Goal: Task Accomplishment & Management: Complete application form

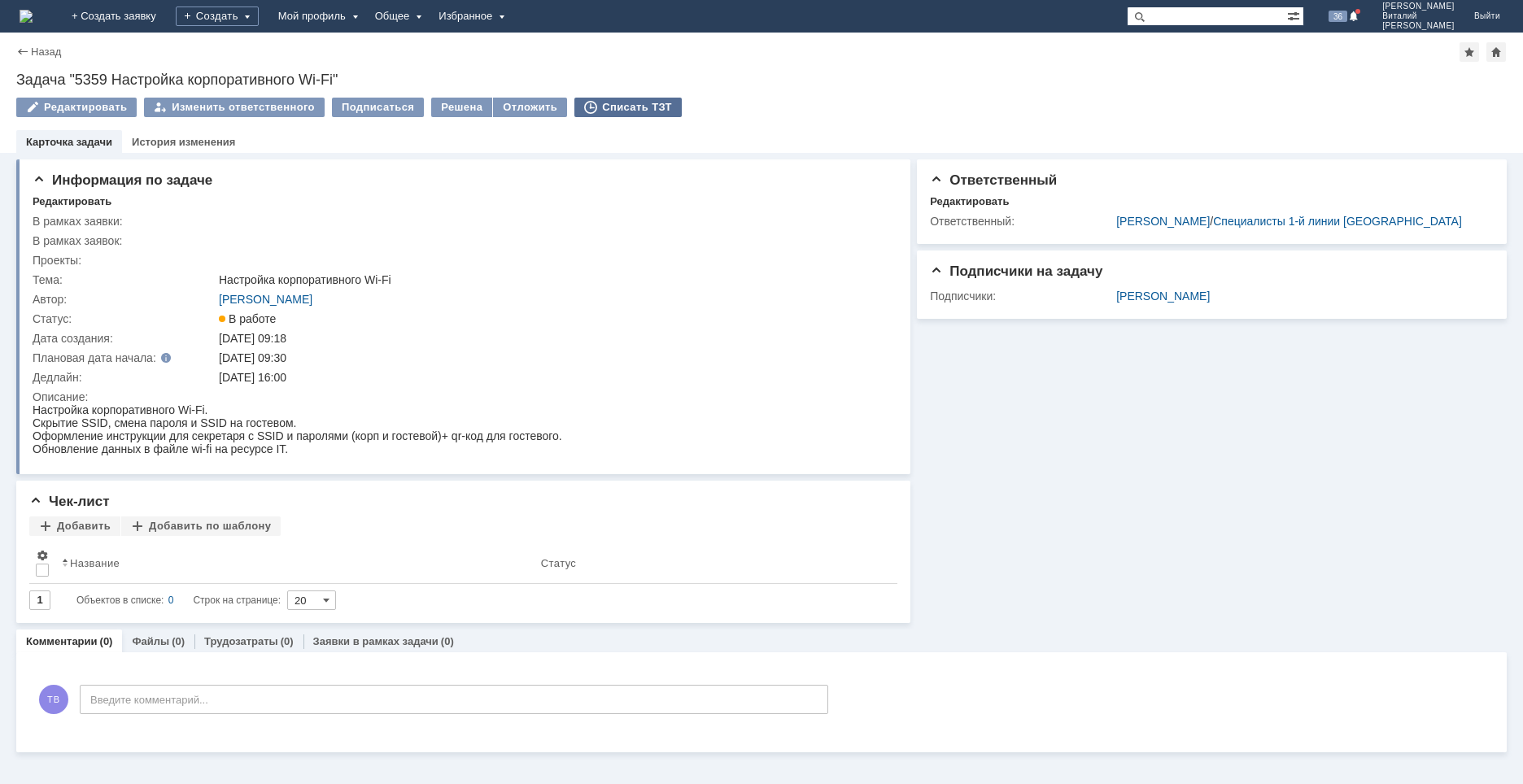
click at [622, 104] on div "Списать ТЗТ" at bounding box center [628, 107] width 108 height 19
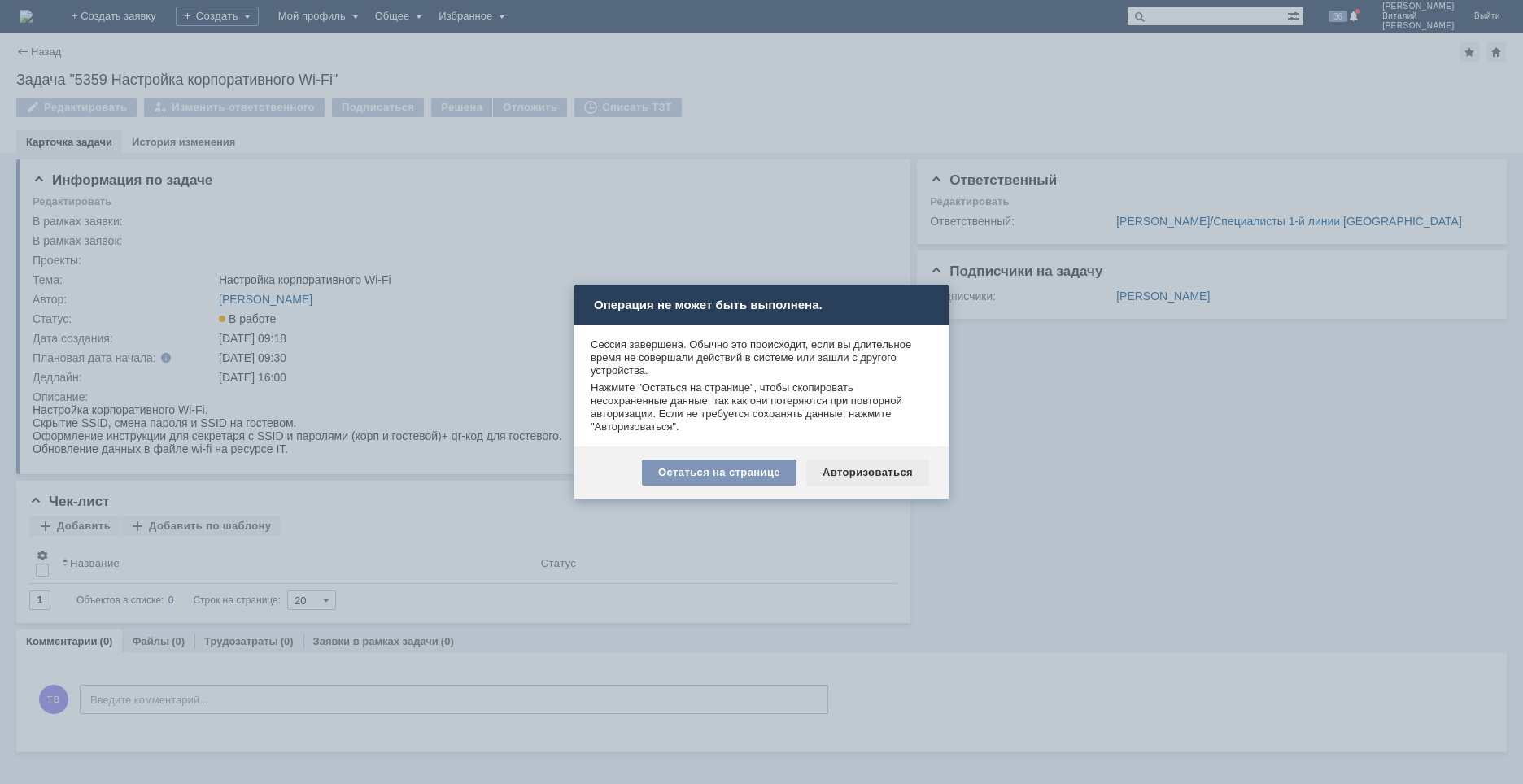
click at [888, 473] on div "Авторизоваться" at bounding box center [867, 472] width 123 height 26
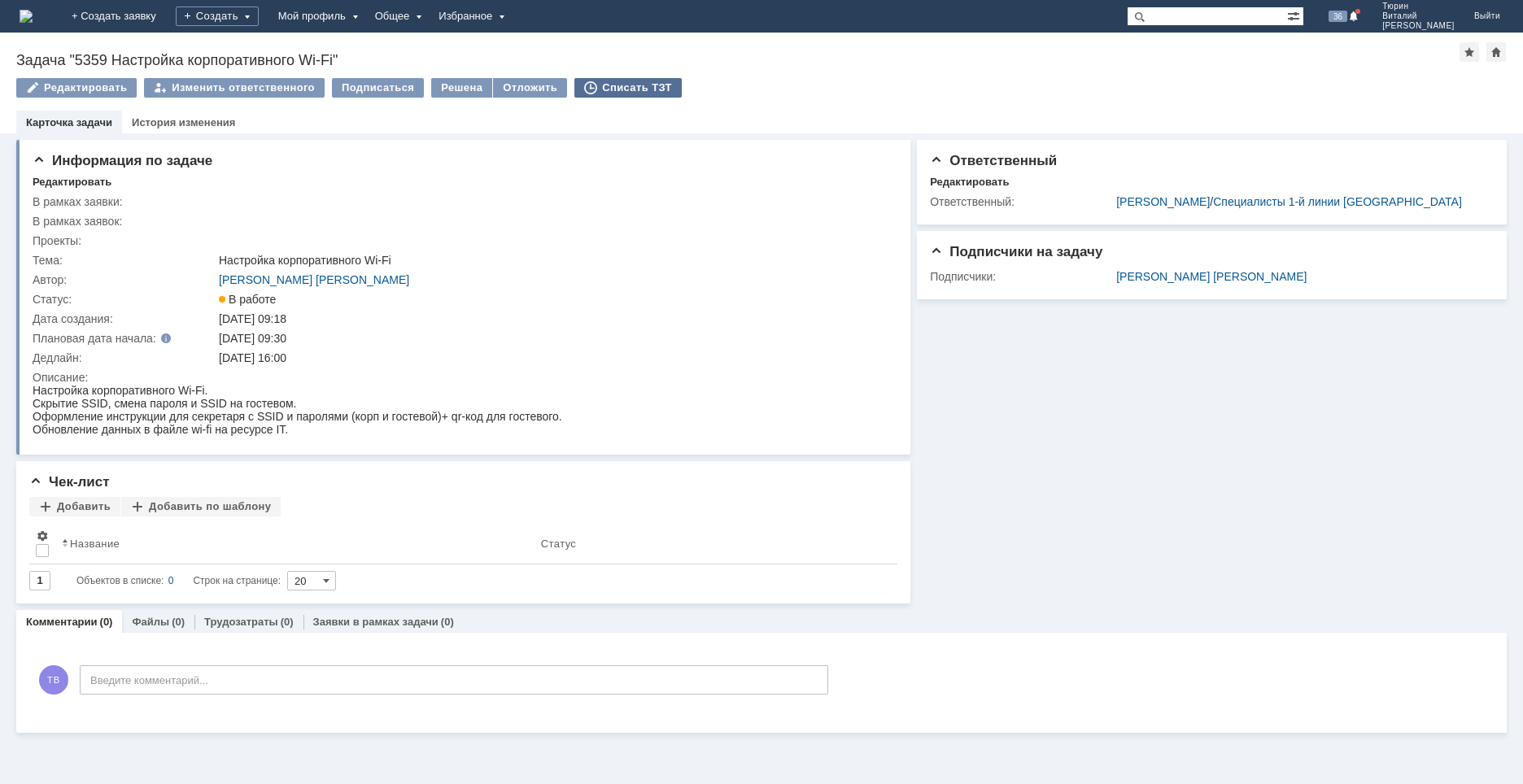
click at [621, 91] on div "Списать ТЗТ" at bounding box center [628, 87] width 108 height 19
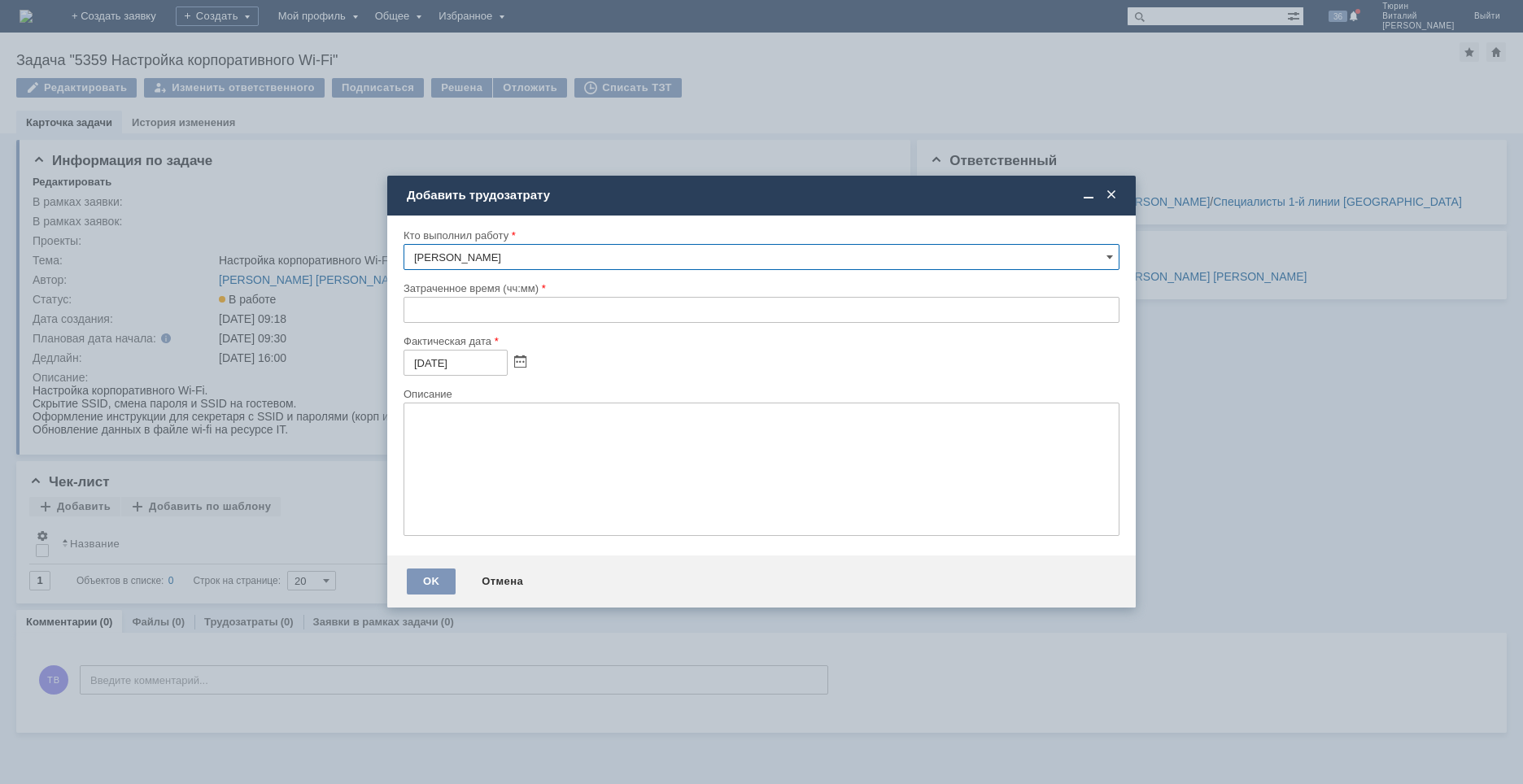
click at [462, 309] on input "text" at bounding box center [762, 309] width 716 height 26
type input "01:00"
click at [521, 418] on textarea at bounding box center [762, 469] width 716 height 133
type textarea "yfcnhjqrf"
type textarea "настройка Wi-Fi"
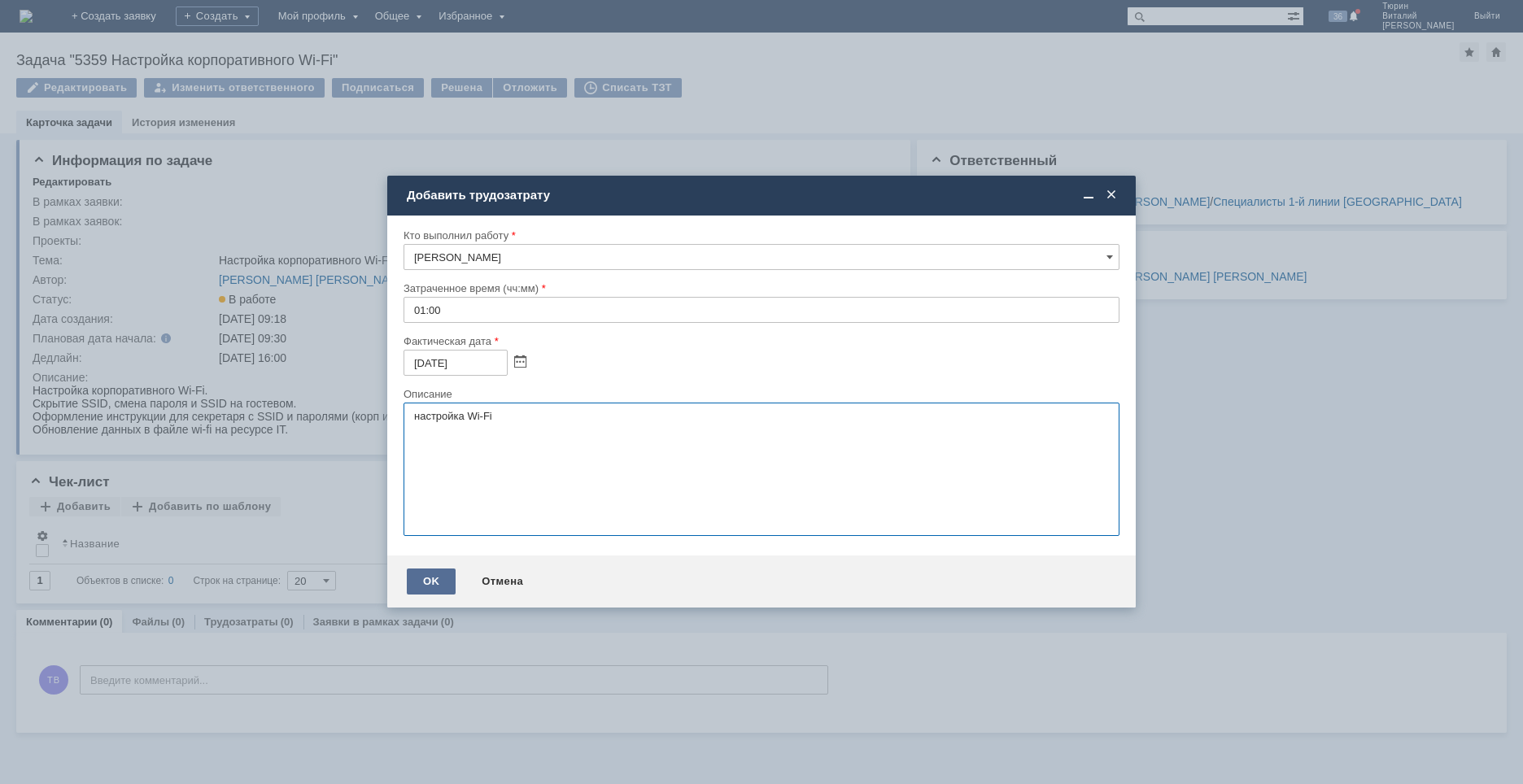
click at [438, 575] on div "OK" at bounding box center [432, 581] width 49 height 26
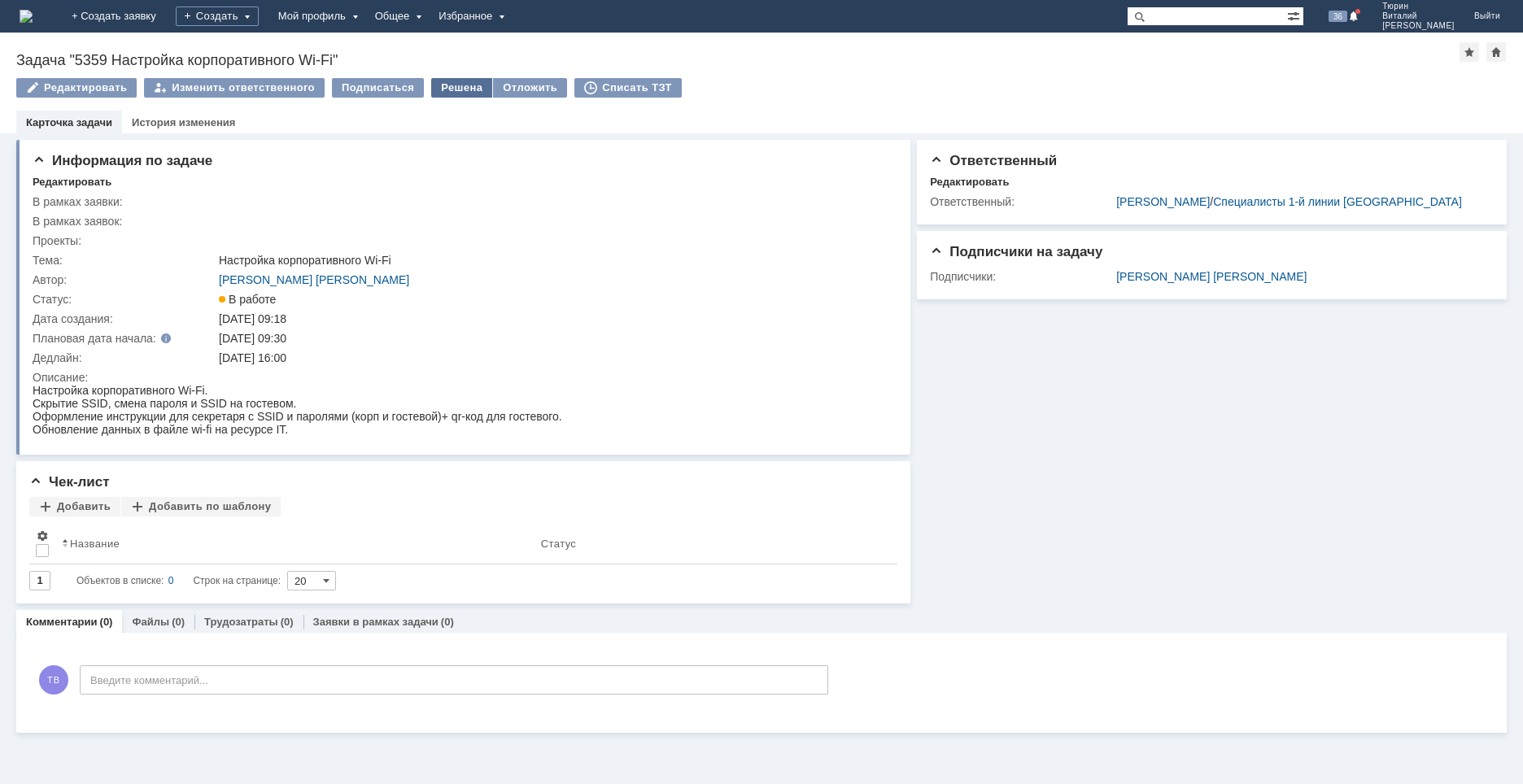
click at [444, 86] on div "Решена" at bounding box center [462, 87] width 61 height 19
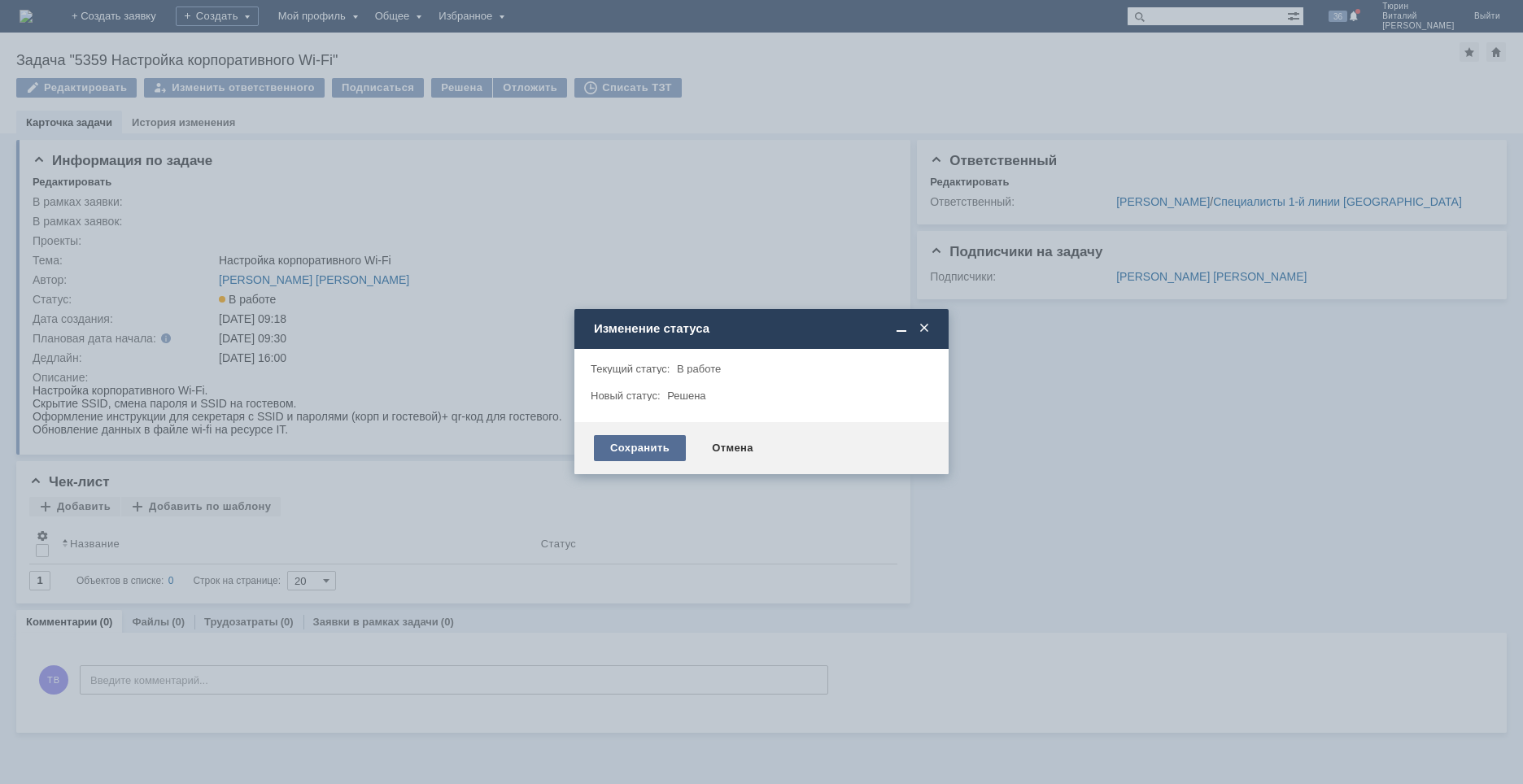
click at [647, 448] on div "Сохранить" at bounding box center [640, 448] width 92 height 26
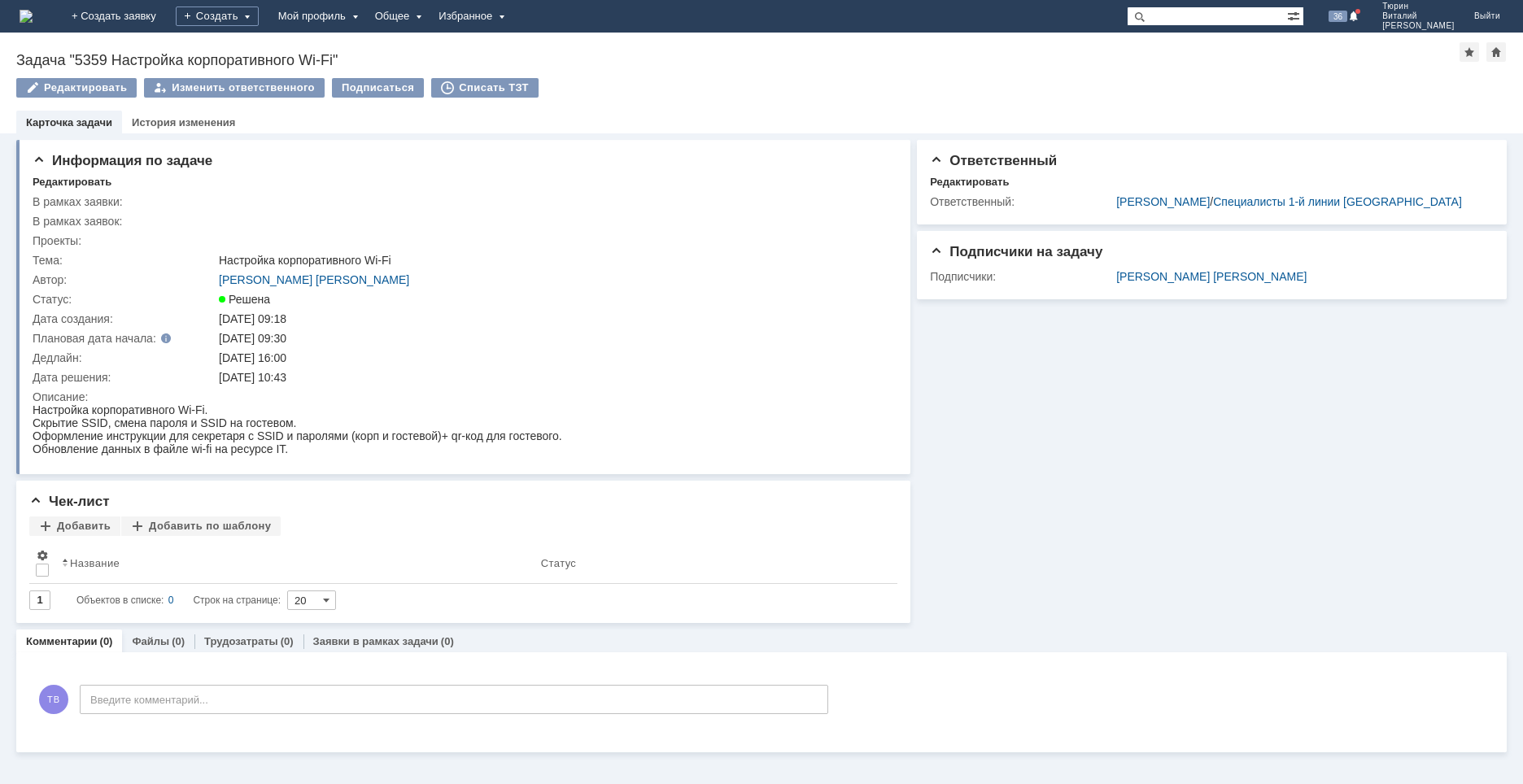
click at [32, 18] on img at bounding box center [25, 16] width 13 height 13
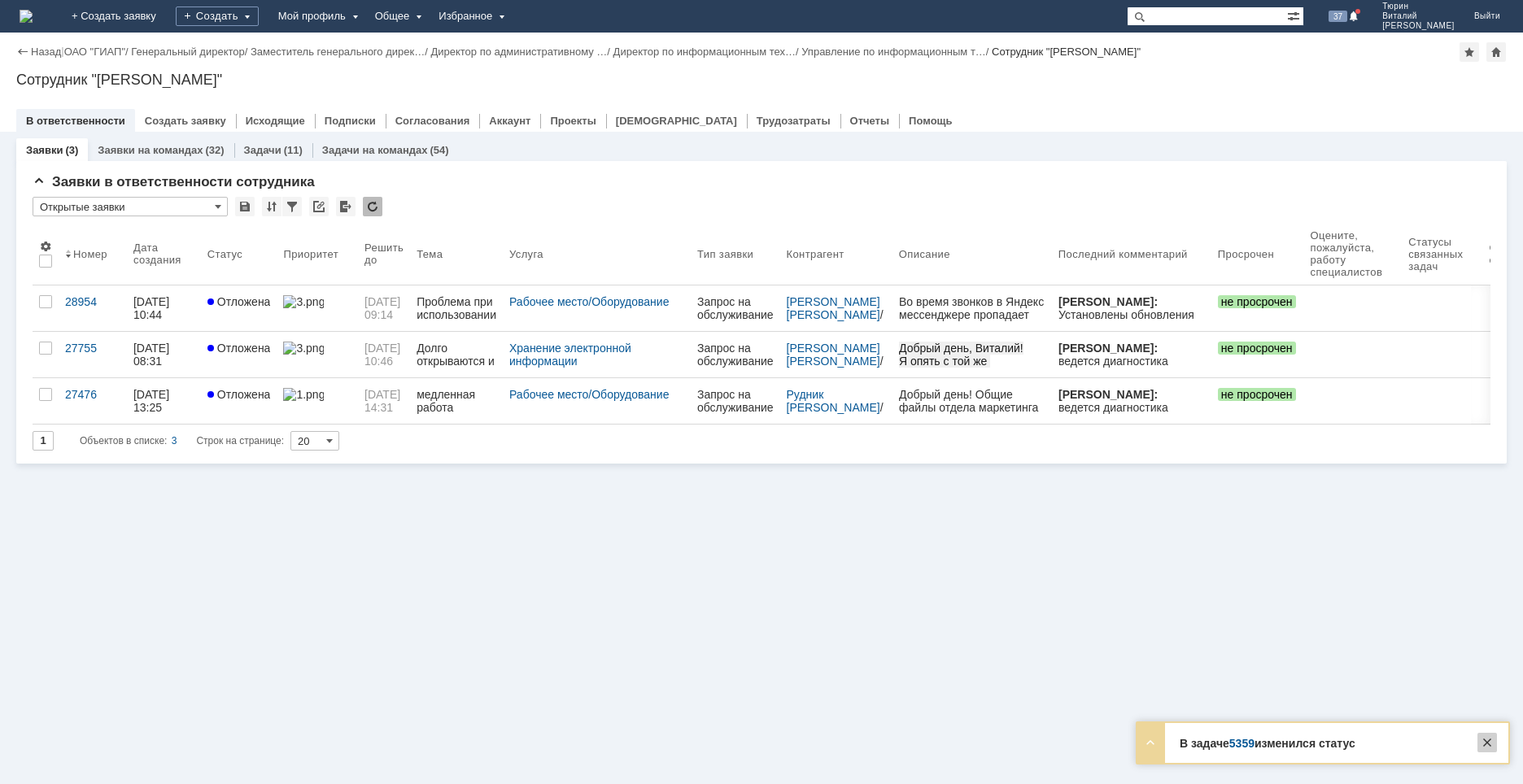
click at [1487, 743] on div at bounding box center [1487, 742] width 20 height 19
